Goal: Ask a question

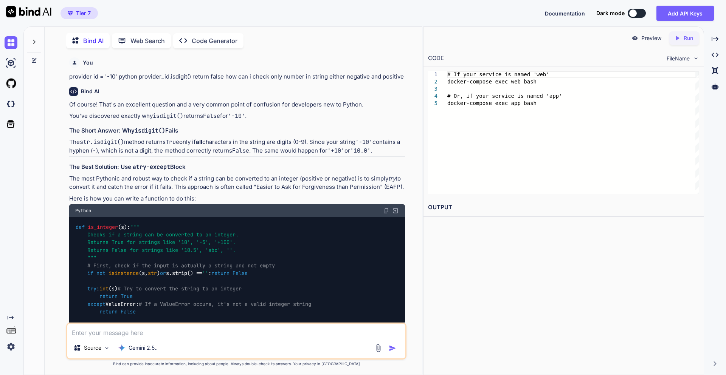
scroll to position [2086, 0]
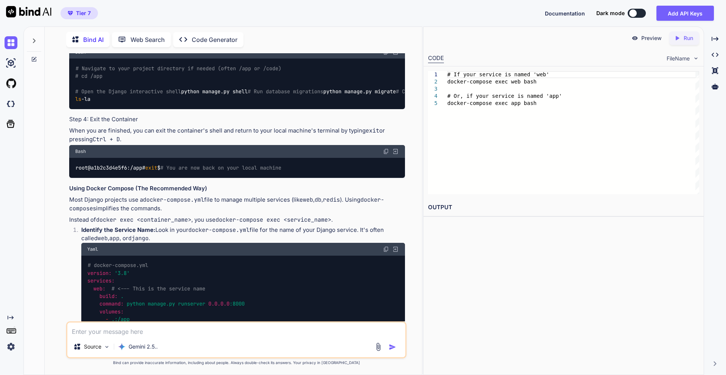
click at [129, 332] on textarea at bounding box center [236, 330] width 338 height 14
paste textarea "class FAQListView(CheckRolesMixin, View): allowed_roles = ("superadmin", "proje…"
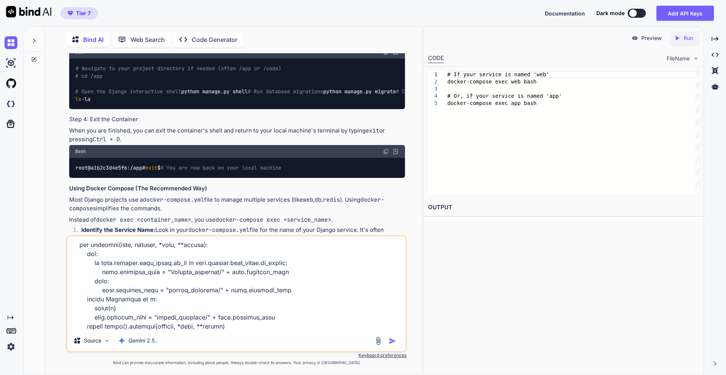
scroll to position [455, 0]
click at [99, 323] on textarea at bounding box center [236, 284] width 338 height 94
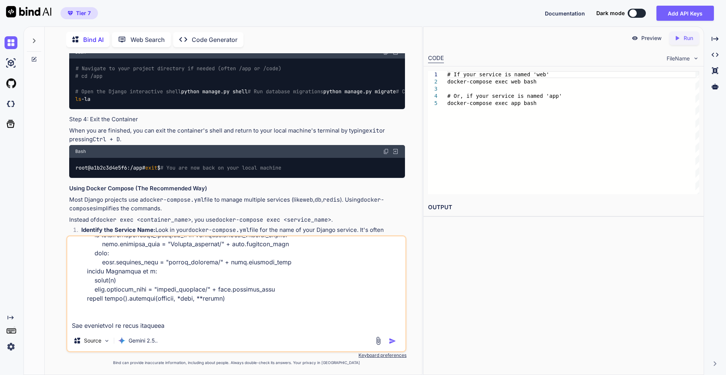
click at [208, 327] on textarea at bounding box center [236, 284] width 338 height 94
type textarea "class FAQListView(CheckRolesMixin, View): allowed_roles = ("superadmin", "proje…"
click at [394, 343] on img "button" at bounding box center [392, 341] width 8 height 8
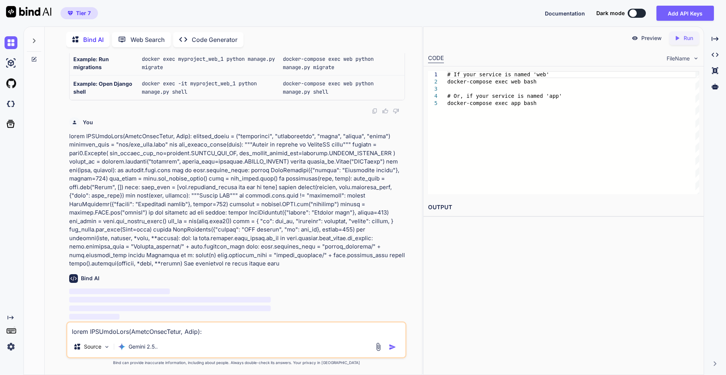
scroll to position [3554, 0]
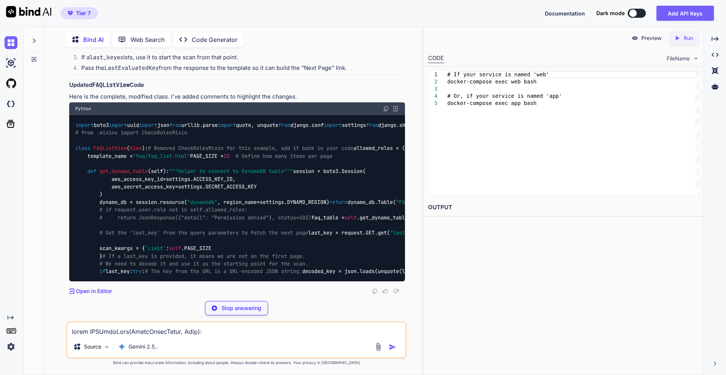
click at [313, 297] on div "You provider id = '-10' python provider_id.isdigit() return false how can i che…" at bounding box center [236, 214] width 340 height 322
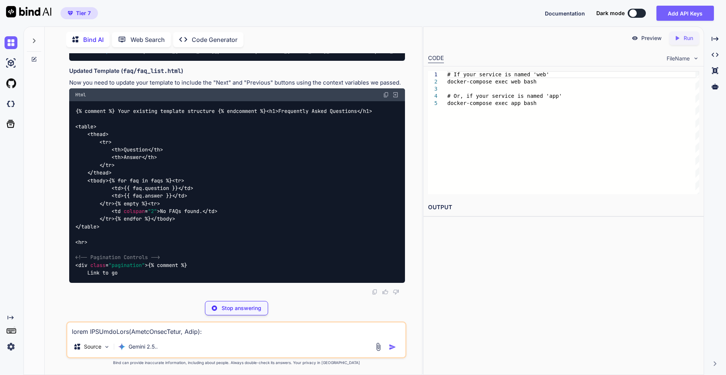
click at [249, 297] on div "You provider id = '-10' python provider_id.isdigit() return false how can i che…" at bounding box center [236, 214] width 340 height 322
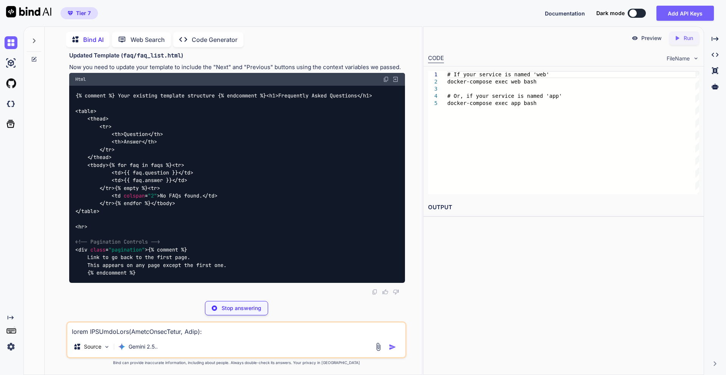
click at [277, 298] on div "You provider id = '-10' python provider_id.isdigit() return false how can i che…" at bounding box center [236, 214] width 340 height 322
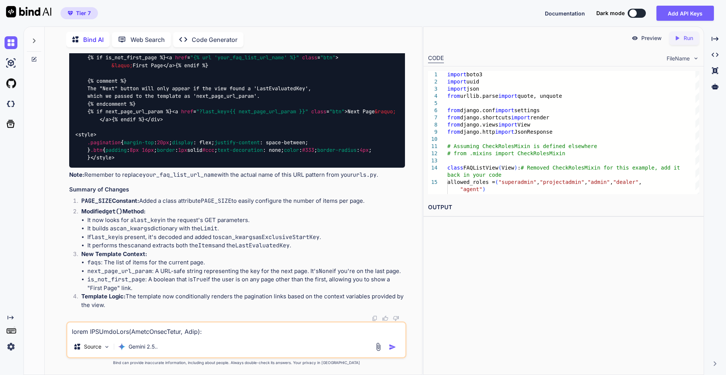
scroll to position [4853, 0]
click at [139, 347] on p "Gemini 2.5.." at bounding box center [142, 347] width 29 height 8
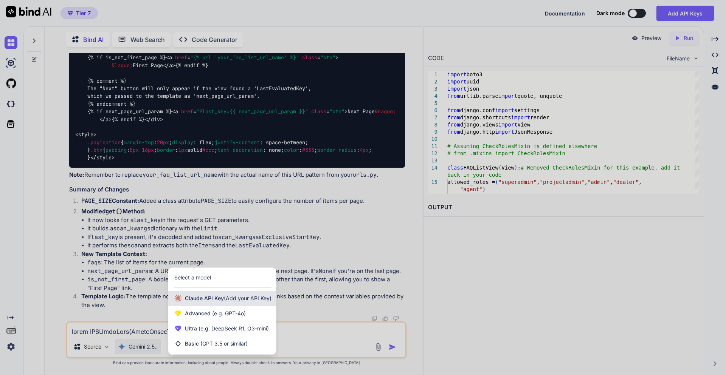
click at [209, 299] on span "[PERSON_NAME] Key (Add your API Key)" at bounding box center [228, 299] width 87 height 8
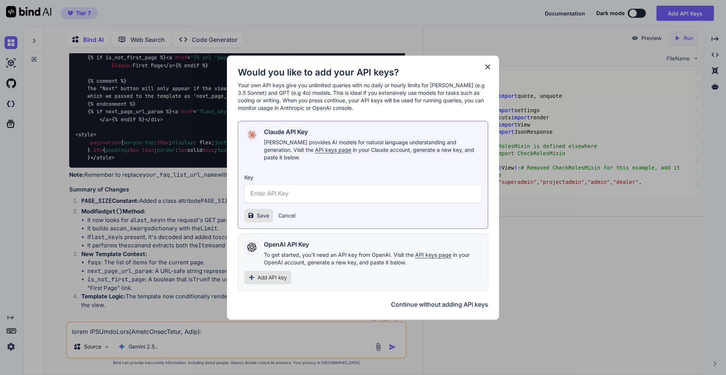
click at [482, 72] on h1 "Would you like to add your API keys?" at bounding box center [363, 73] width 250 height 12
click at [488, 71] on icon at bounding box center [487, 67] width 8 height 8
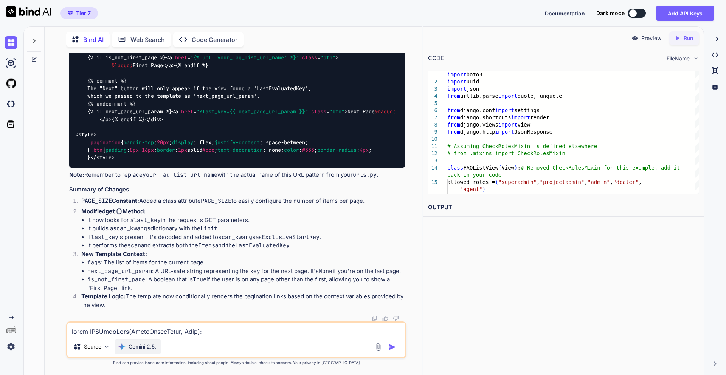
click at [125, 342] on div "Gemini 2.5.." at bounding box center [138, 346] width 46 height 15
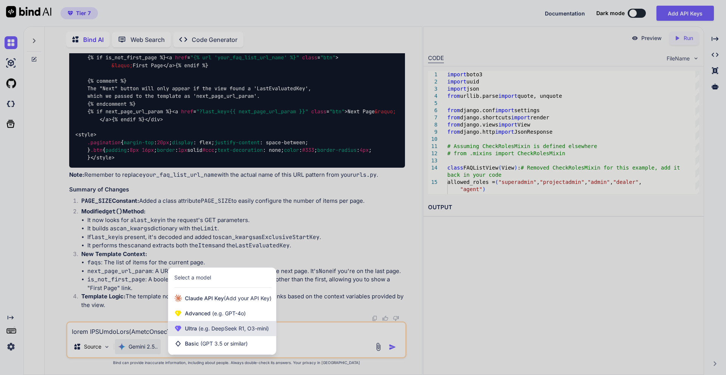
click at [197, 329] on span "(e.g. DeepSeek R1, O3-mini)" at bounding box center [233, 328] width 72 height 6
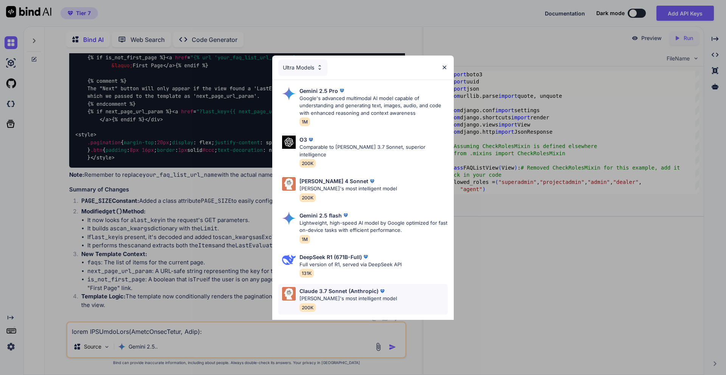
click at [337, 287] on p "Claude 3.7 Sonnet (Anthropic)" at bounding box center [338, 291] width 79 height 8
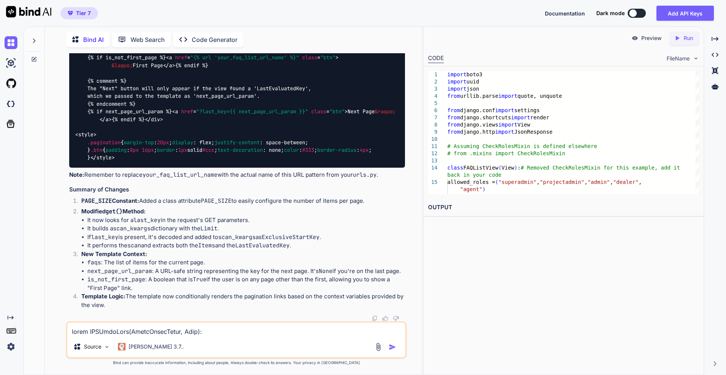
scroll to position [5306, 0]
click at [167, 335] on textarea at bounding box center [236, 330] width 338 height 14
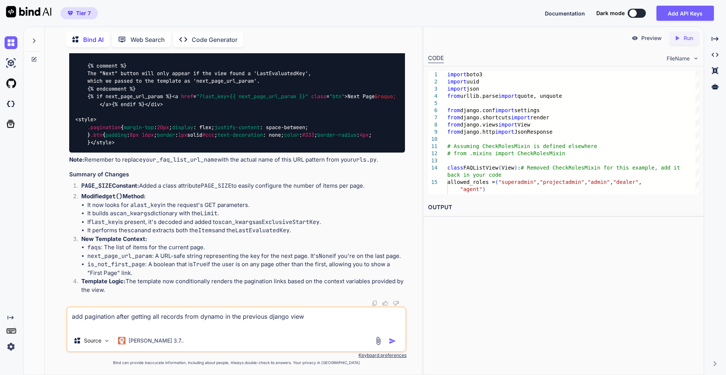
type textarea "add pagination after getting all records from dynamo in the previous django view"
click at [395, 340] on img "button" at bounding box center [392, 341] width 8 height 8
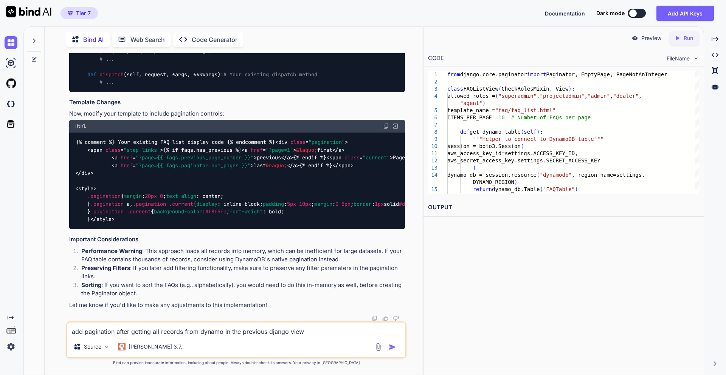
scroll to position [5907, 0]
